Goal: Information Seeking & Learning: Check status

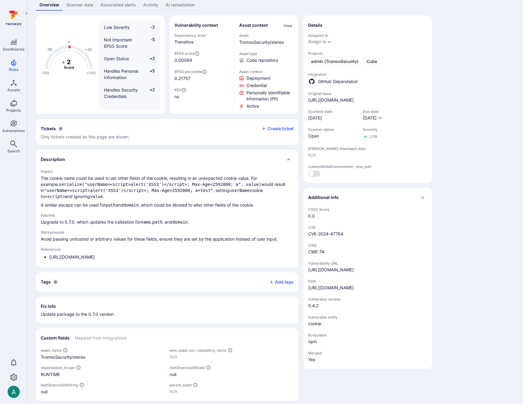
scroll to position [46, 0]
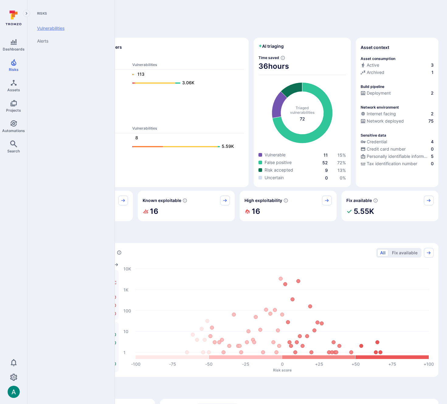
click at [47, 28] on link "Vulnerabilities" at bounding box center [69, 28] width 75 height 13
